Goal: Task Accomplishment & Management: Manage account settings

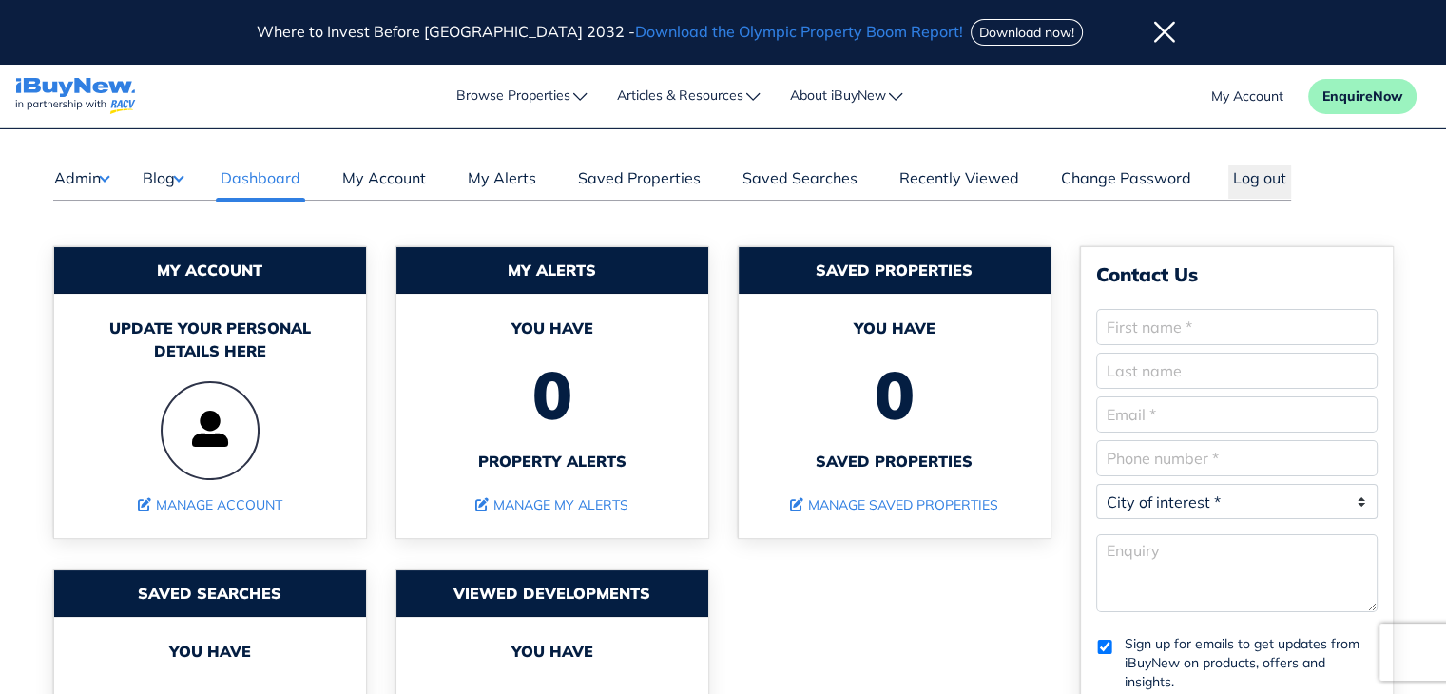
click at [183, 171] on button "Blog" at bounding box center [163, 177] width 42 height 25
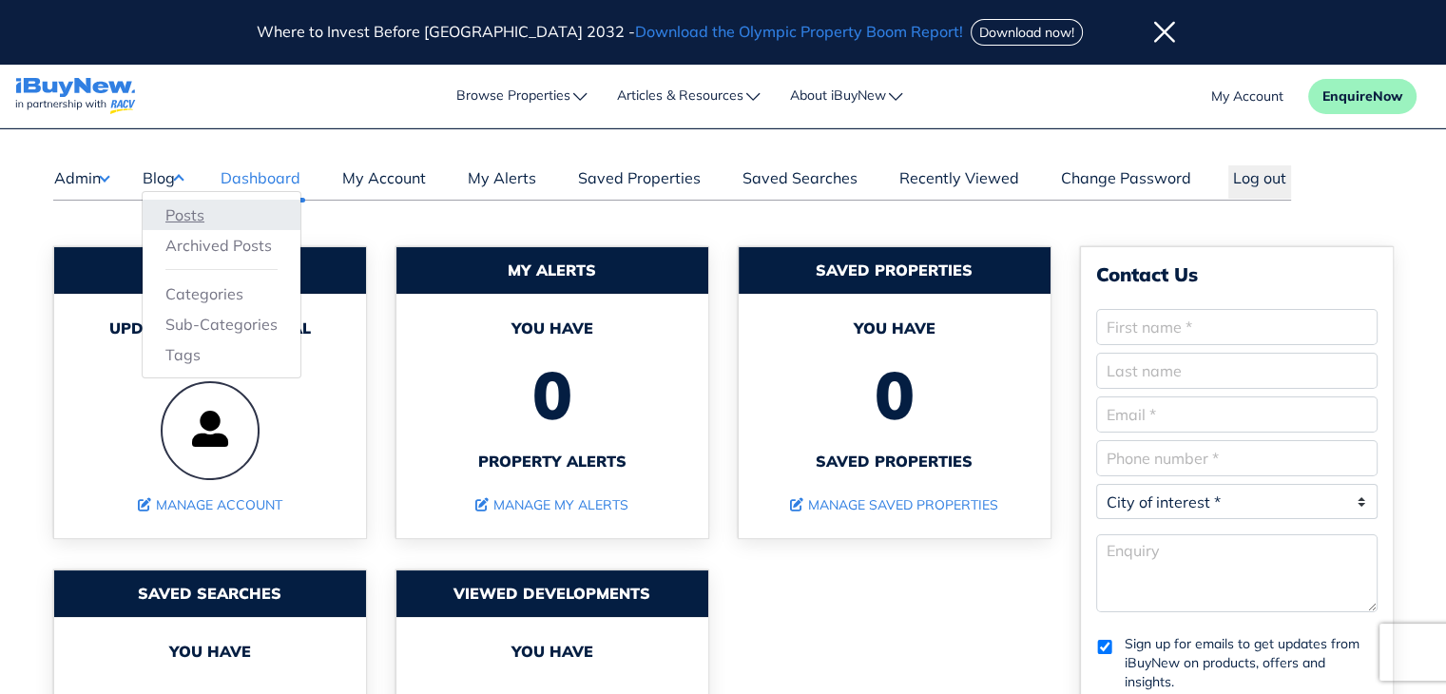
click at [192, 215] on link "Posts" at bounding box center [221, 215] width 112 height 23
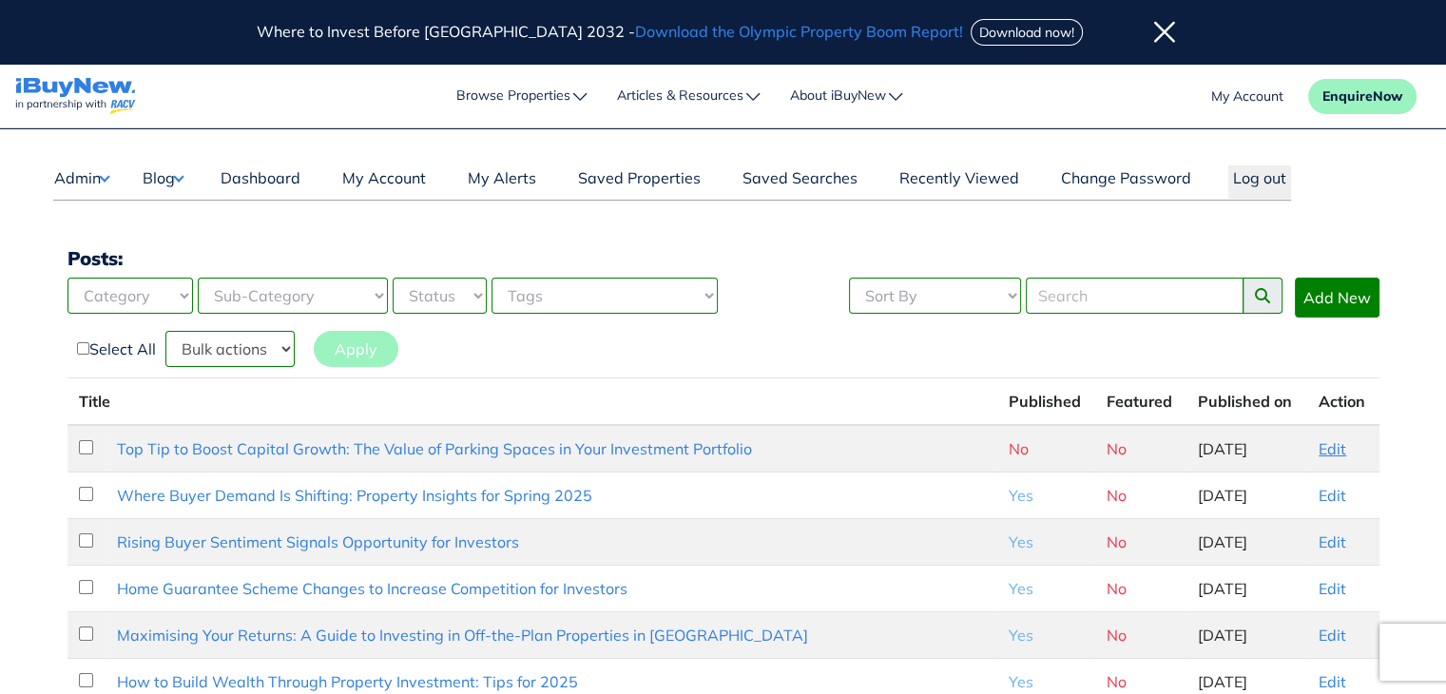
click at [1320, 444] on link "Edit" at bounding box center [1333, 448] width 28 height 19
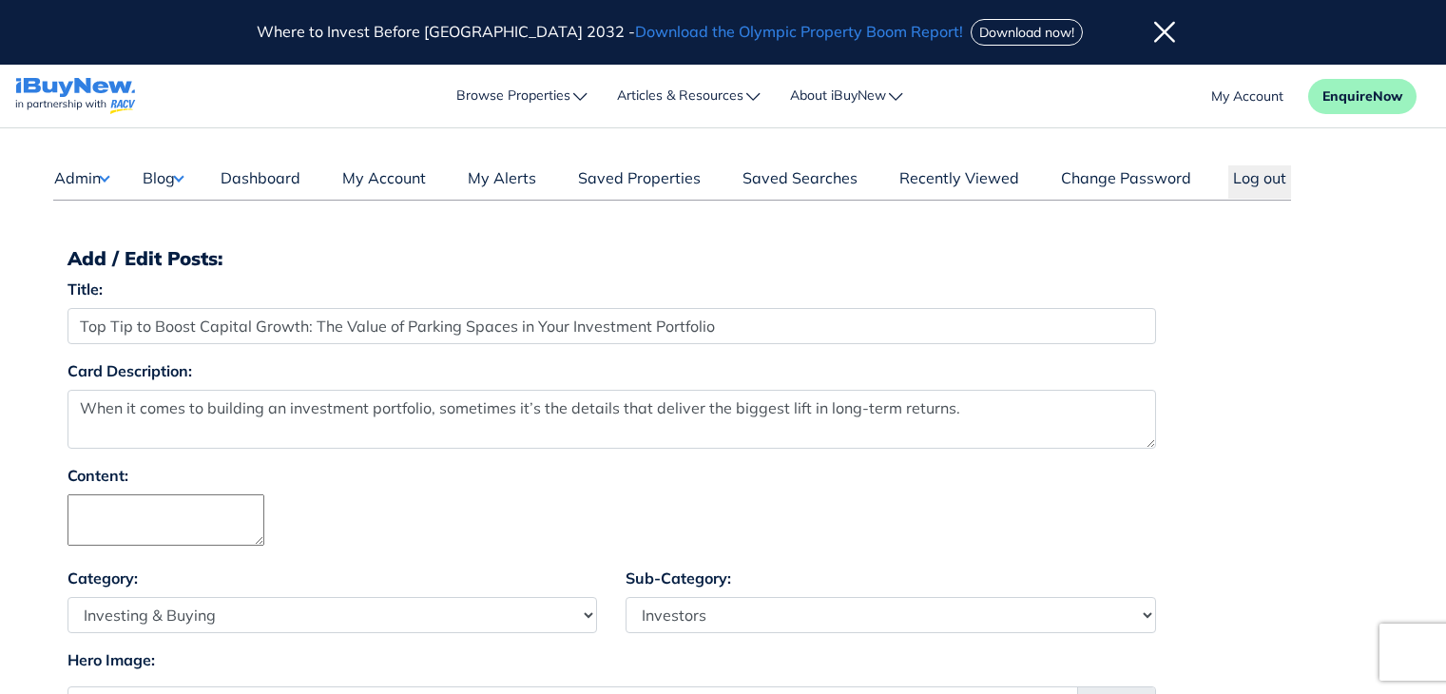
select select "4"
select select "17"
select select "1590"
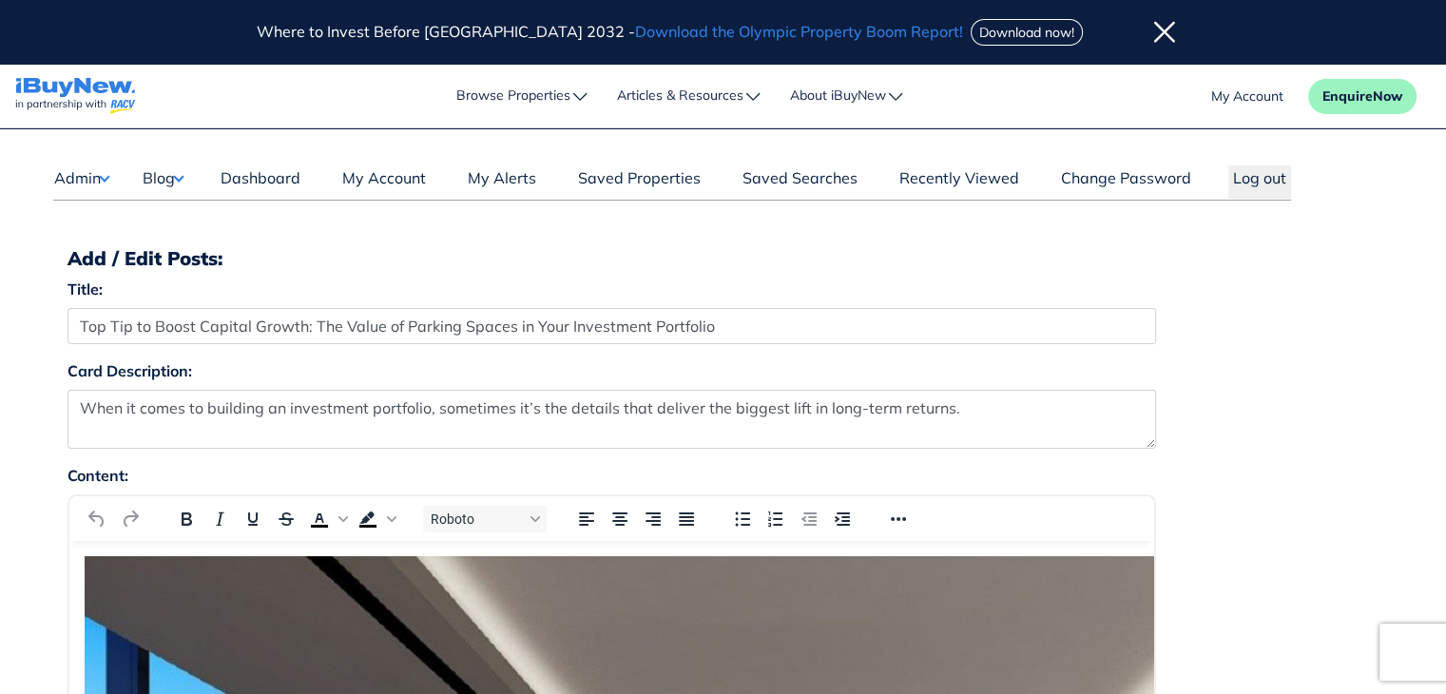
click at [1366, 309] on div "Title: Top Tip to Boost Capital Growth: The Value of Parking Spaces in Your Inv…" at bounding box center [723, 319] width 1341 height 82
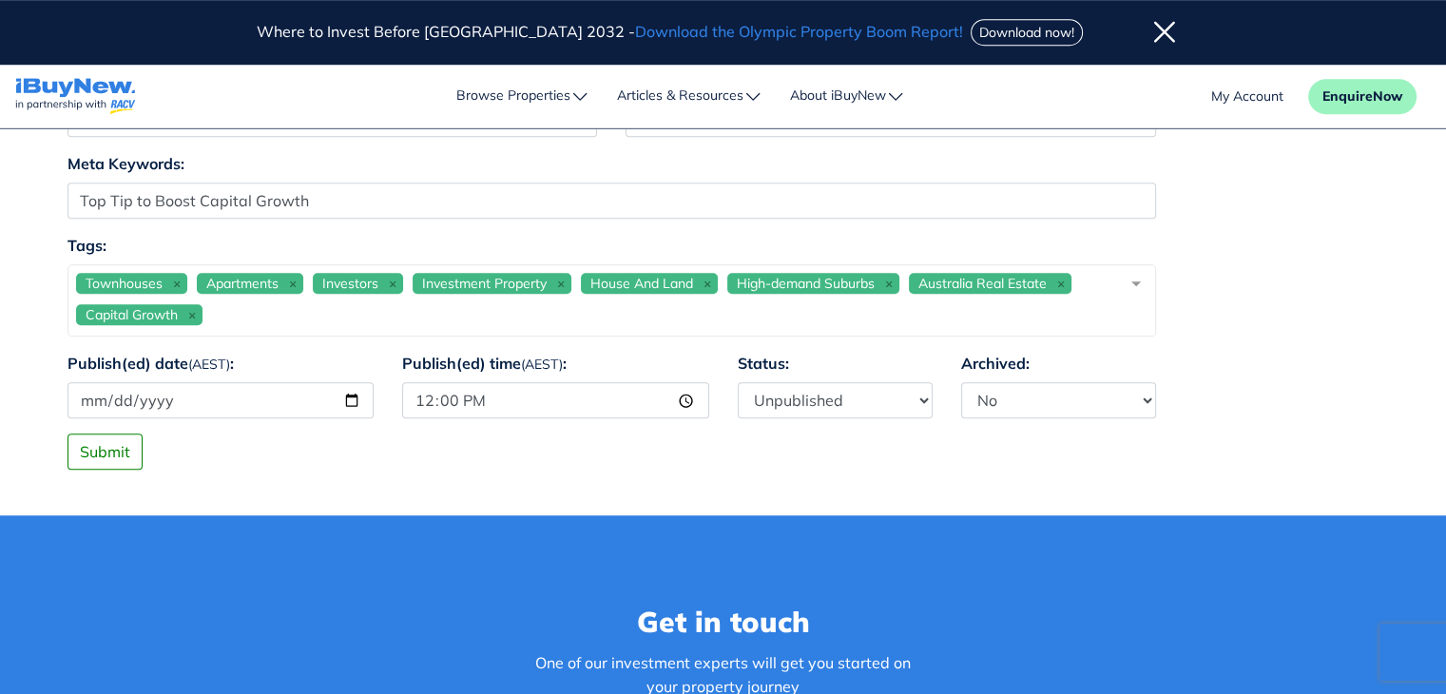
scroll to position [1510, 0]
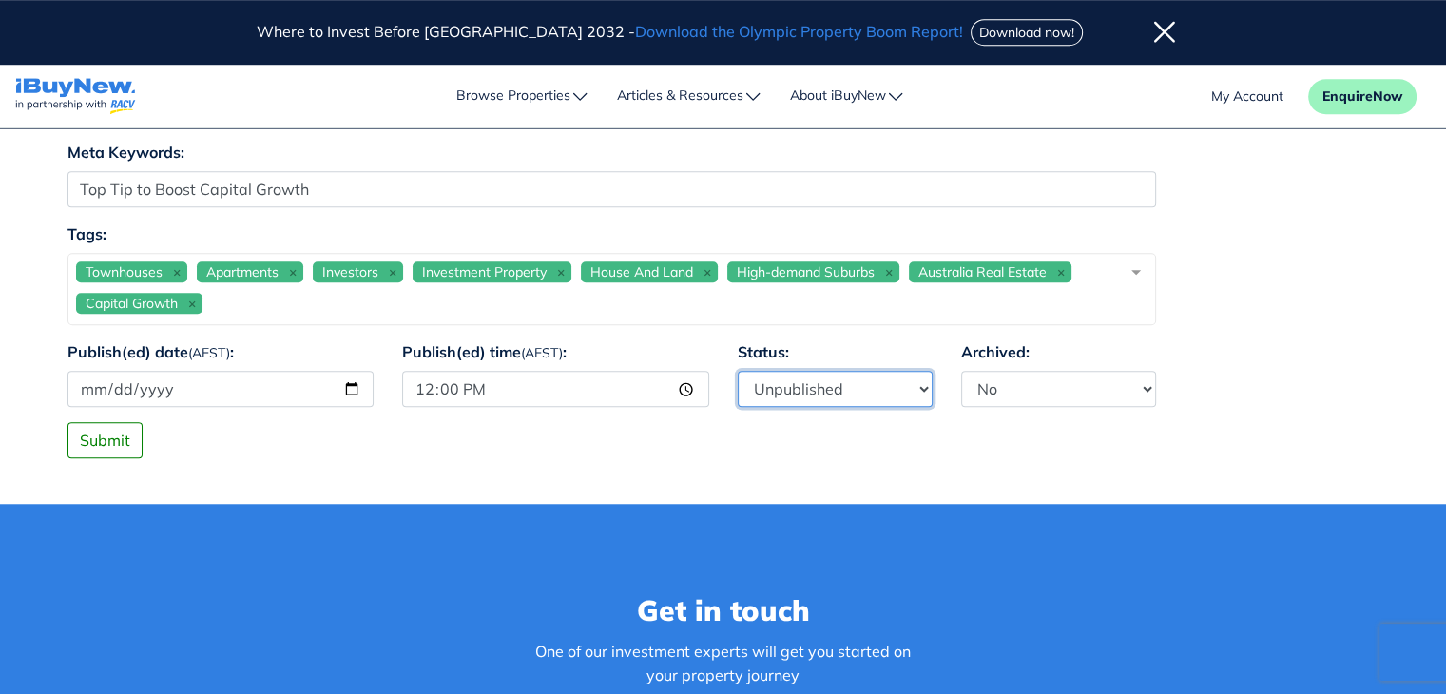
click at [871, 390] on select "Published Unpublished" at bounding box center [835, 389] width 195 height 36
select select "1"
click at [738, 371] on select "Published Unpublished" at bounding box center [835, 389] width 195 height 36
click at [114, 436] on button "Submit" at bounding box center [105, 440] width 75 height 36
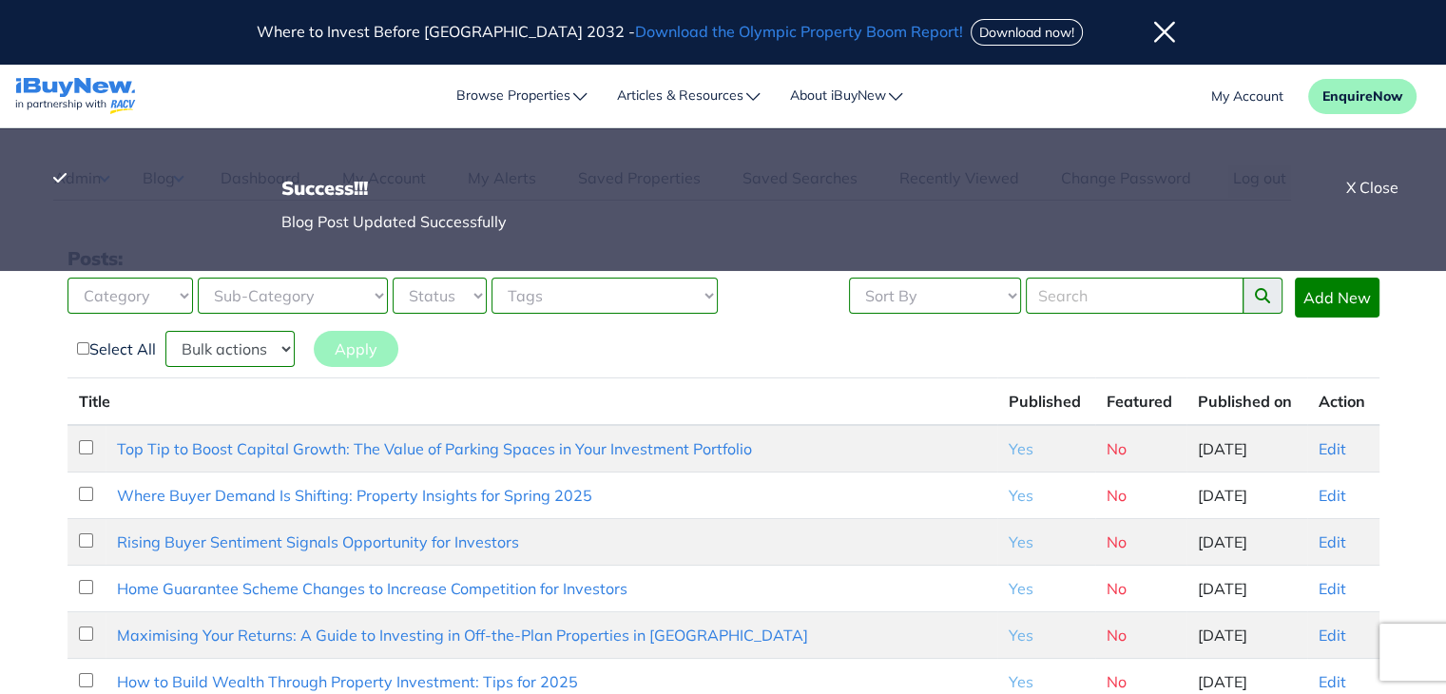
click at [1155, 38] on icon at bounding box center [1165, 33] width 21 height 24
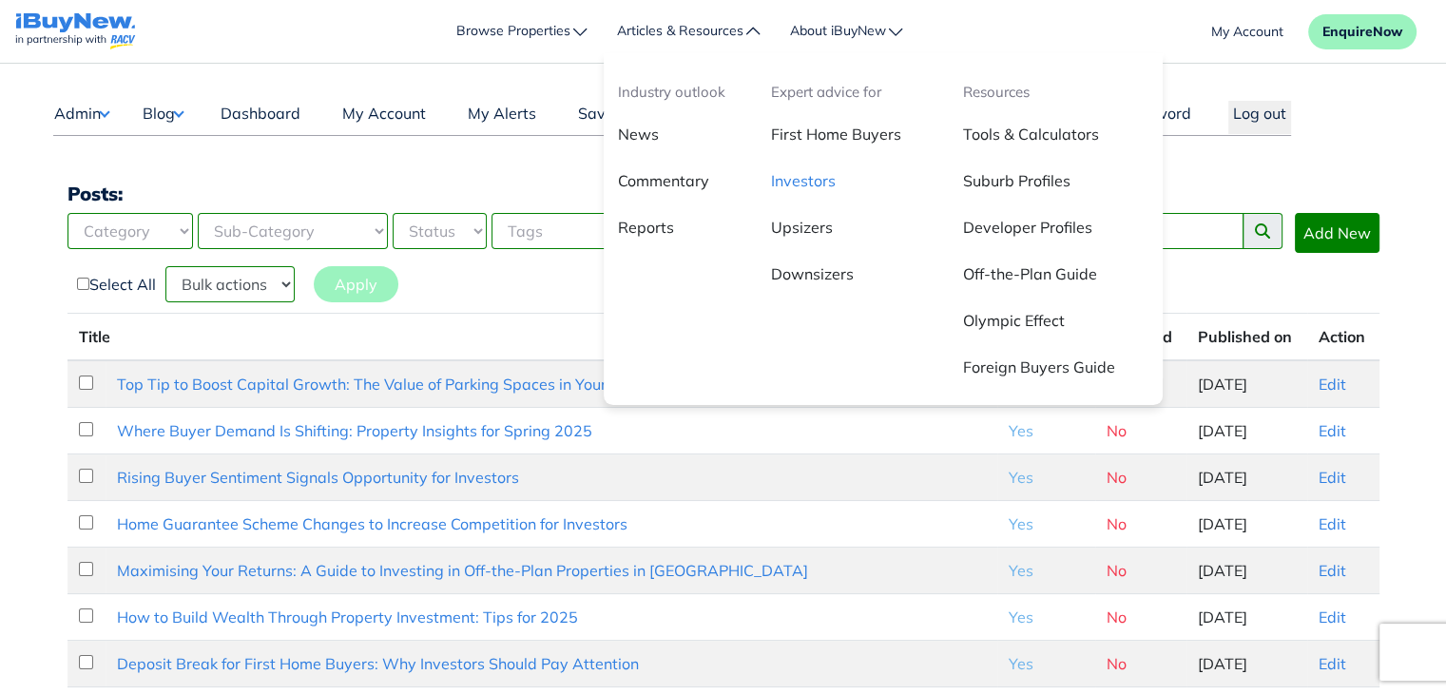
click at [803, 184] on link "Investors" at bounding box center [853, 188] width 192 height 47
